Goal: Transaction & Acquisition: Purchase product/service

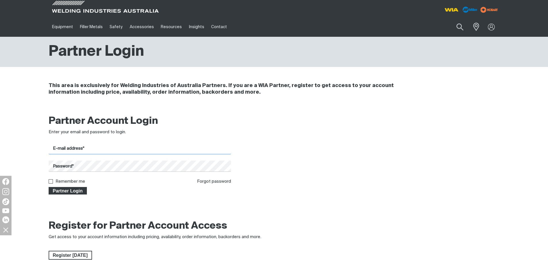
type input "[EMAIL_ADDRESS][DOMAIN_NAME]"
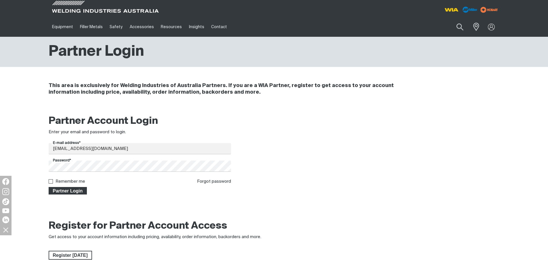
click at [62, 192] on span "Partner Login" at bounding box center [67, 190] width 37 height 7
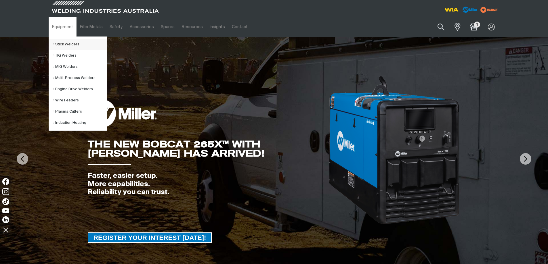
click at [66, 44] on link "Stick Welders" at bounding box center [79, 44] width 53 height 11
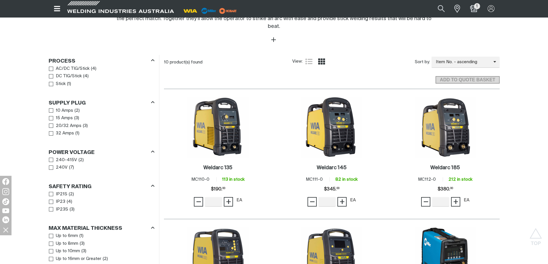
scroll to position [288, 0]
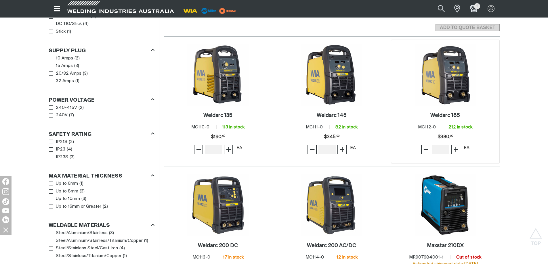
click at [450, 70] on img at bounding box center [445, 75] width 62 height 62
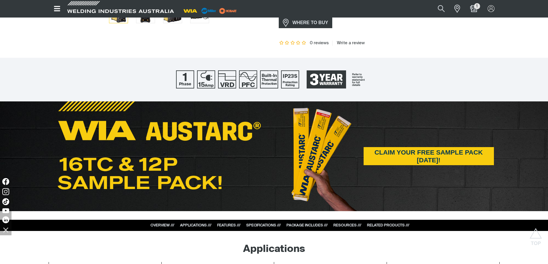
scroll to position [259, 0]
